Goal: Ask a question

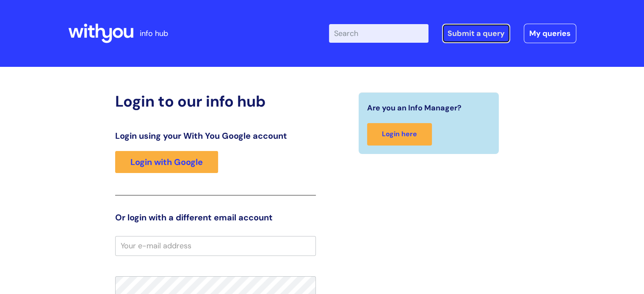
click at [479, 36] on link "Submit a query" at bounding box center [476, 33] width 68 height 19
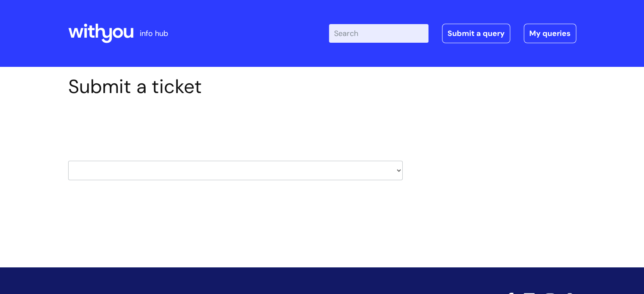
click at [398, 171] on select "HR / People IT and Support Clinical Drug Alerts Finance Accounts Data Support T…" at bounding box center [235, 170] width 334 height 19
click at [19, 103] on div "Submit a ticket Select issue type HR / People IT and Support Clinical Drug Aler…" at bounding box center [322, 154] width 644 height 175
